Goal: Transaction & Acquisition: Purchase product/service

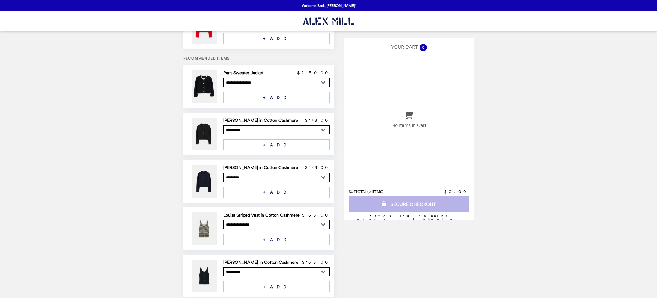
scroll to position [45, 0]
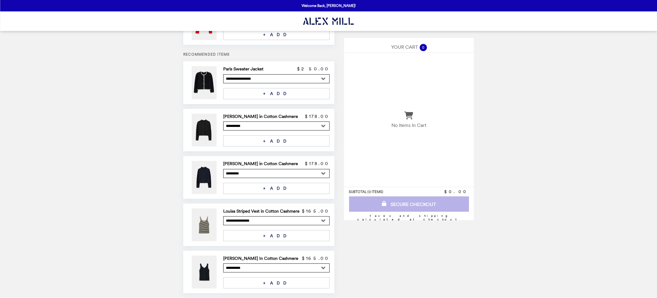
click at [260, 162] on h2 "[PERSON_NAME] in Cotton Cashmere" at bounding box center [261, 163] width 77 height 5
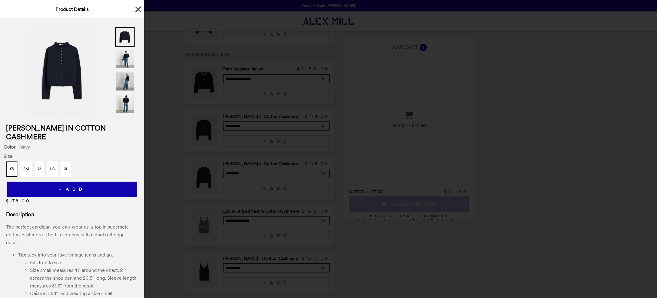
click at [131, 83] on img at bounding box center [124, 81] width 19 height 19
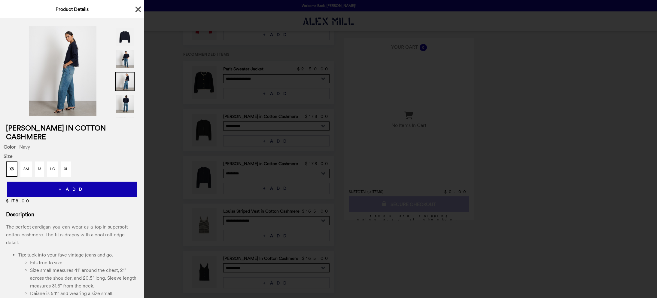
scroll to position [1, 0]
click at [120, 36] on img at bounding box center [124, 36] width 19 height 19
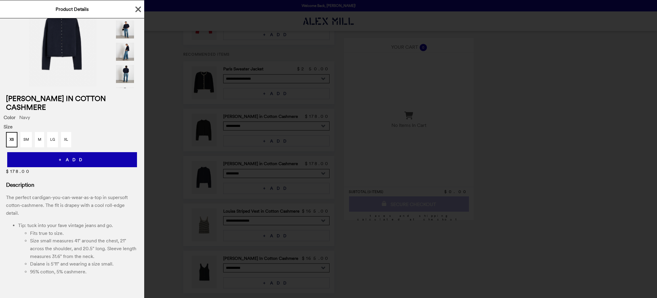
scroll to position [31, 0]
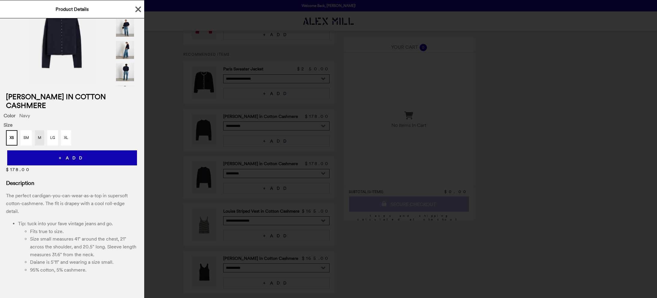
click at [41, 138] on button "M" at bounding box center [39, 137] width 9 height 15
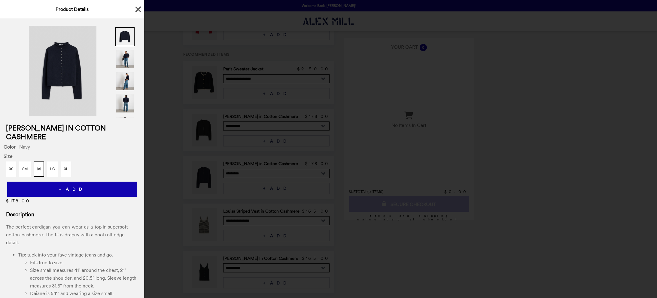
click at [73, 91] on img at bounding box center [63, 71] width 68 height 90
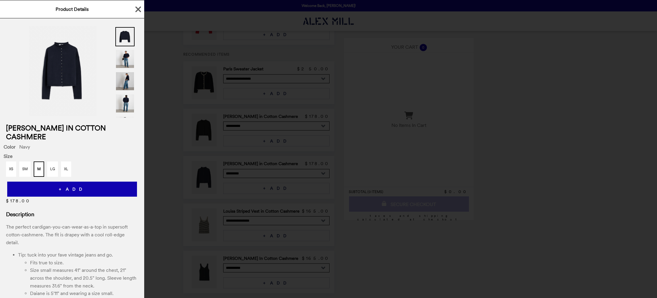
click at [121, 81] on img at bounding box center [124, 80] width 19 height 19
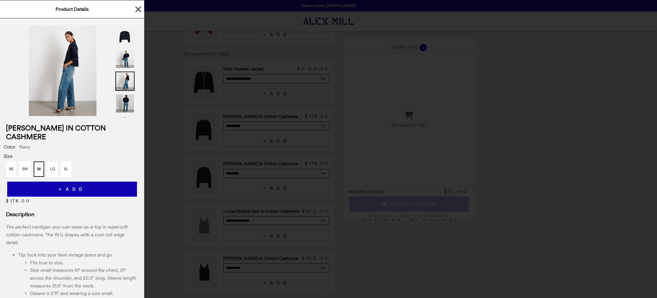
click at [129, 108] on img at bounding box center [124, 103] width 19 height 19
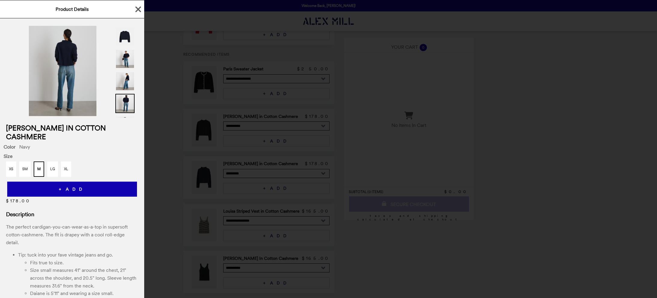
click at [70, 69] on img at bounding box center [63, 71] width 68 height 90
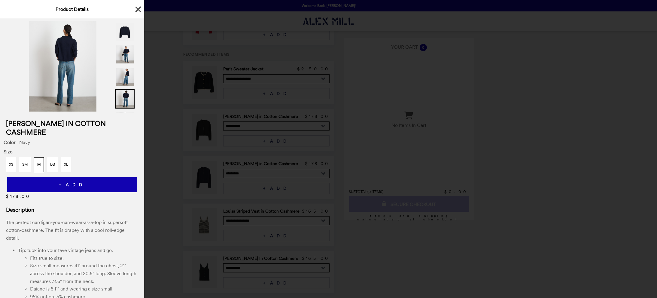
click at [139, 9] on icon "button" at bounding box center [138, 9] width 6 height 6
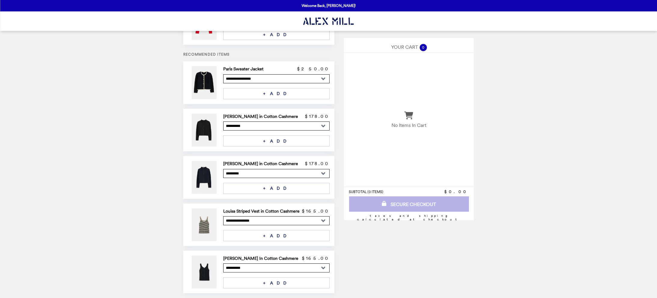
click at [233, 115] on h2 "[PERSON_NAME] in Cotton Cashmere" at bounding box center [261, 116] width 77 height 5
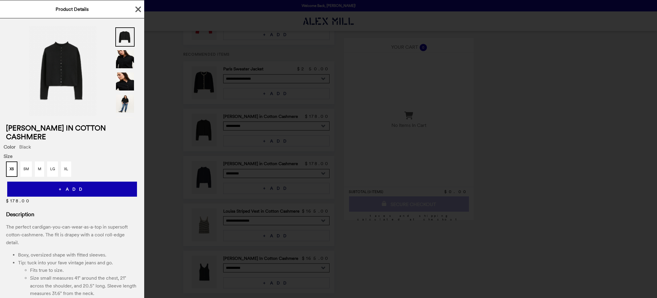
click at [131, 5] on div "Product Details" at bounding box center [72, 9] width 144 height 18
click at [138, 8] on icon "button" at bounding box center [138, 9] width 6 height 6
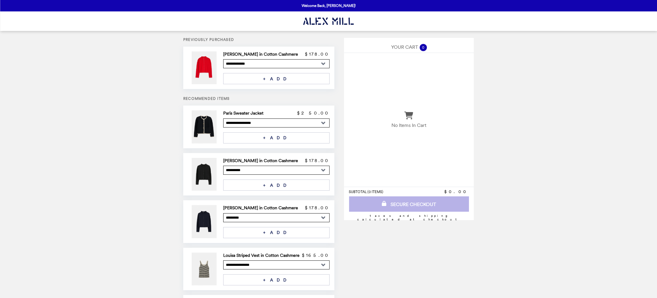
scroll to position [0, 0]
